Goal: Task Accomplishment & Management: Manage account settings

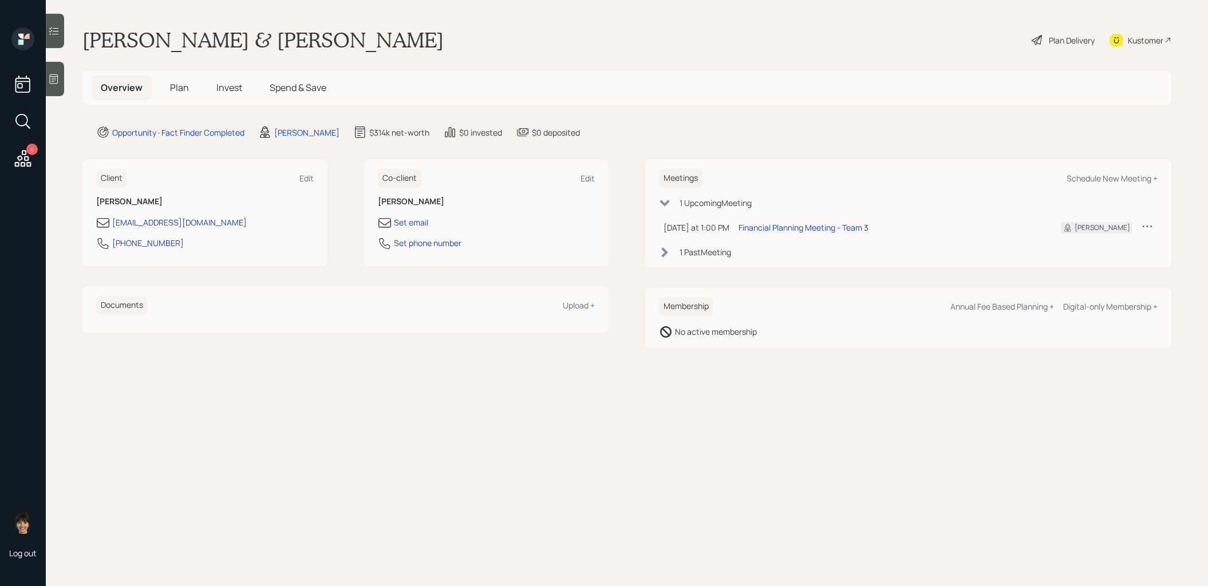
click at [218, 86] on span "Invest" at bounding box center [229, 87] width 26 height 13
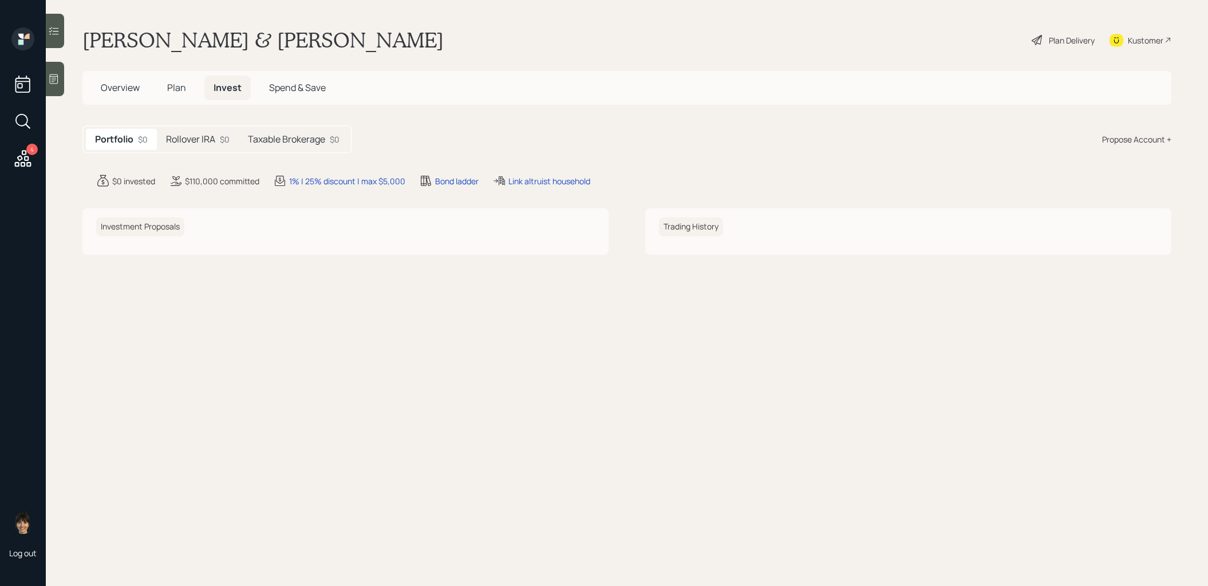
click at [184, 147] on div "Rollover IRA $0" at bounding box center [198, 139] width 82 height 21
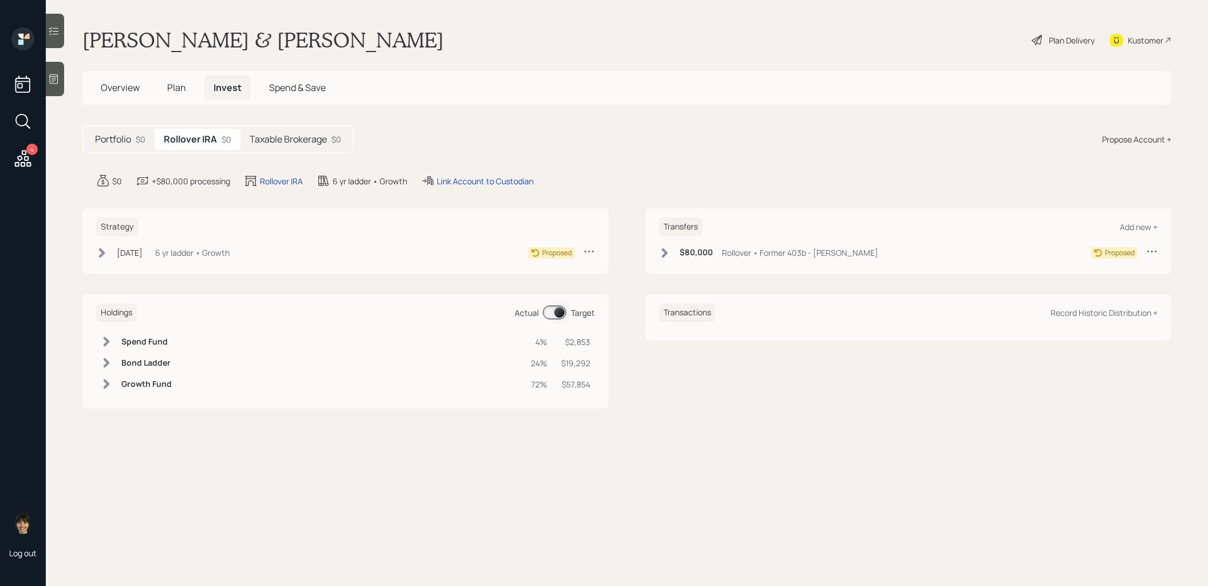
click at [289, 145] on div "Taxable Brokerage $0" at bounding box center [295, 139] width 110 height 21
